Goal: Find specific page/section

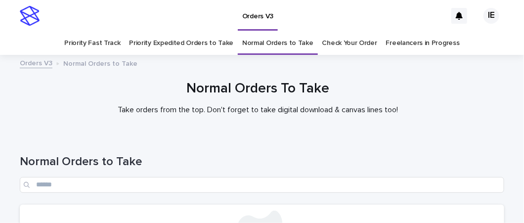
scroll to position [166, 0]
click at [224, 137] on div "Normal Orders to Take" at bounding box center [262, 170] width 485 height 70
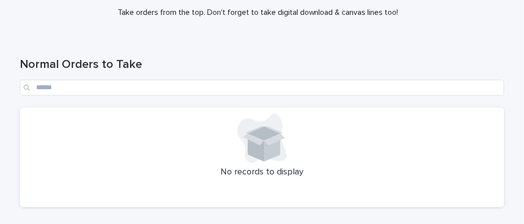
scroll to position [166, 0]
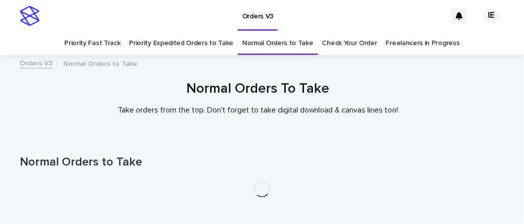
scroll to position [32, 0]
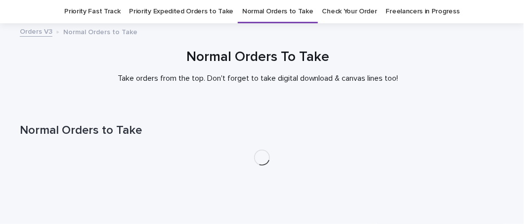
click at [189, 48] on div at bounding box center [258, 66] width 516 height 74
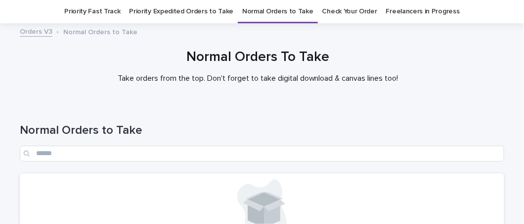
click at [194, 17] on link "Priority Expedited Orders to Take" at bounding box center [181, 11] width 104 height 23
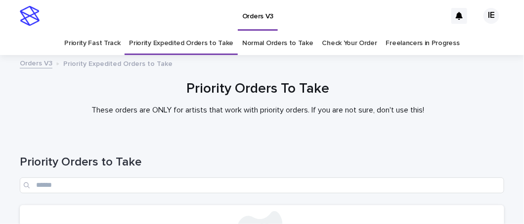
scroll to position [166, 0]
